Goal: Check status

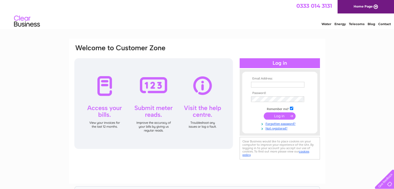
type input "[EMAIL_ADDRESS][DOMAIN_NAME]"
click at [276, 117] on input "submit" at bounding box center [279, 115] width 32 height 7
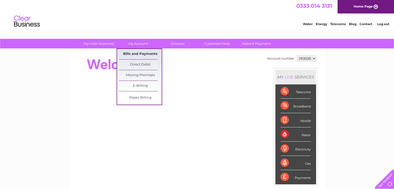
click at [135, 54] on link "Bills and Payments" at bounding box center [140, 54] width 43 height 10
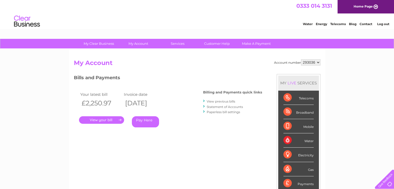
click at [108, 120] on link "." at bounding box center [101, 120] width 45 height 8
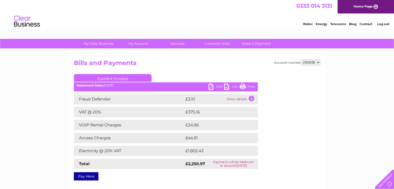
click at [211, 86] on link "PDF" at bounding box center [216, 88] width 16 height 8
